Goal: Find specific page/section: Find specific page/section

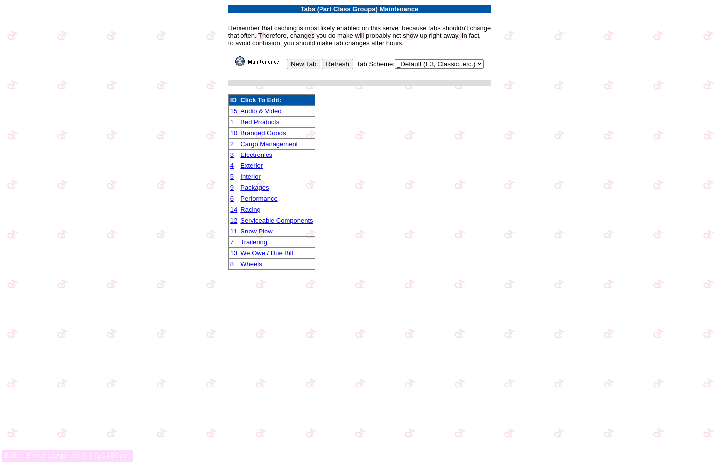
click at [244, 60] on img at bounding box center [260, 61] width 50 height 10
click at [569, 72] on form "Tabs (Part Class Groups) Maintenance Remember that caching is most likely enabl…" at bounding box center [360, 137] width 712 height 267
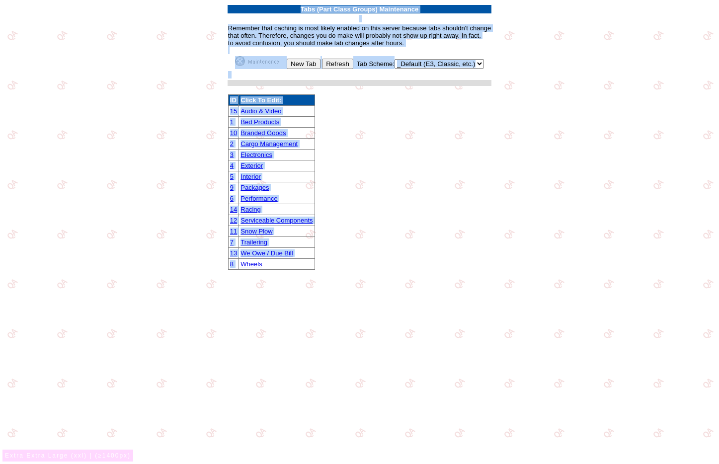
click at [569, 72] on form "Tabs (Part Class Groups) Maintenance Remember that caching is most likely enabl…" at bounding box center [360, 137] width 712 height 267
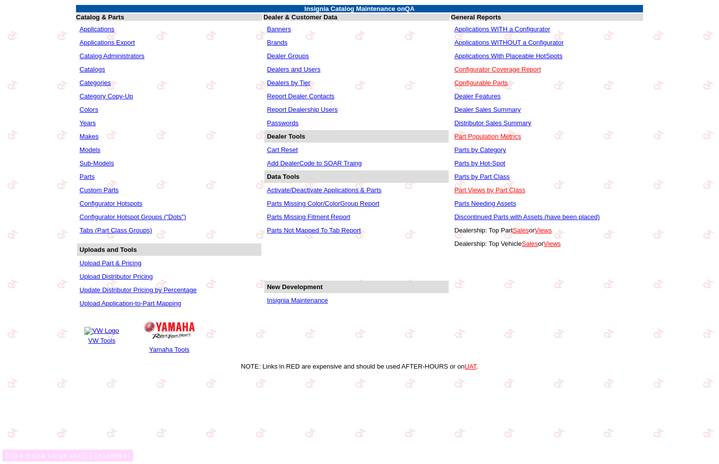
click at [88, 106] on link "Colors" at bounding box center [89, 109] width 19 height 7
